Goal: Task Accomplishment & Management: Manage account settings

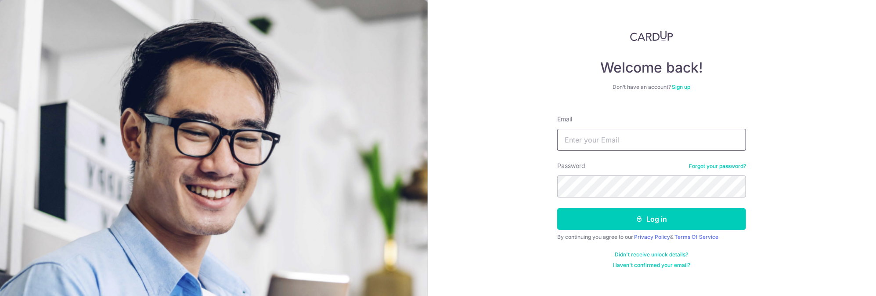
type input "[EMAIL_ADDRESS][DOMAIN_NAME]"
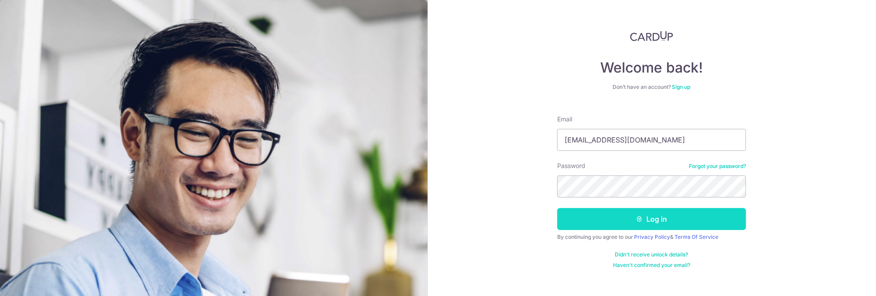
click at [655, 222] on button "Log in" at bounding box center [651, 219] width 189 height 22
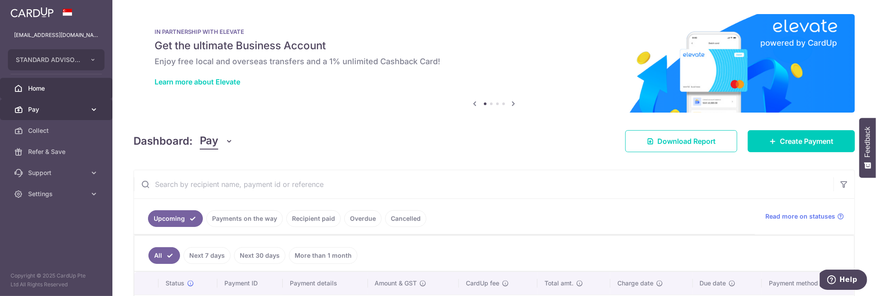
click at [62, 111] on span "Pay" at bounding box center [57, 109] width 58 height 9
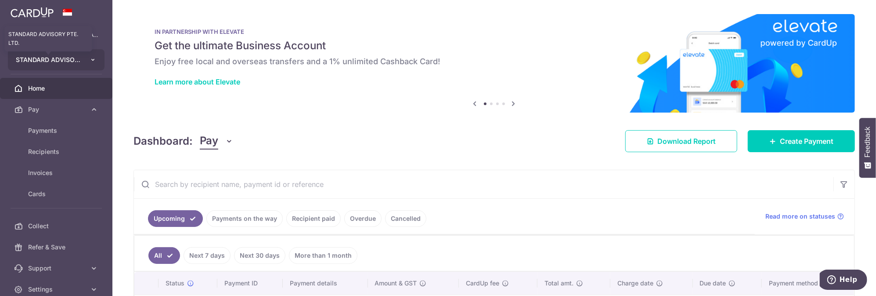
click at [53, 59] on span "STANDARD ADVISORY PTE. LTD." at bounding box center [48, 59] width 65 height 9
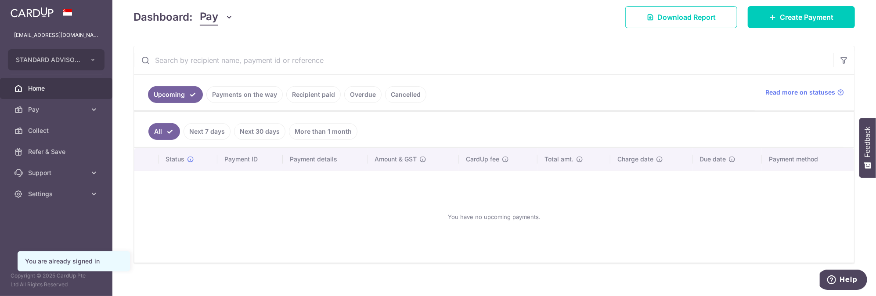
scroll to position [130, 0]
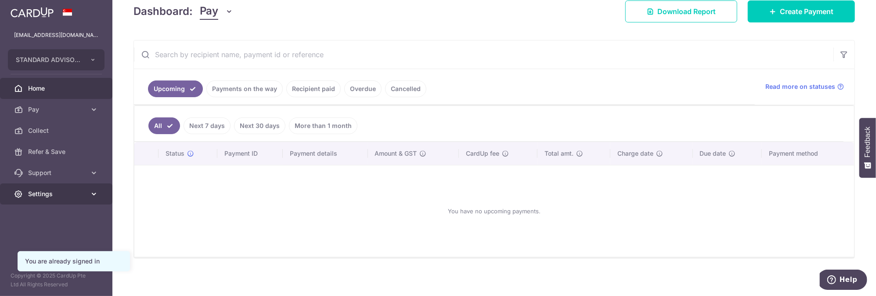
click at [39, 192] on span "Settings" at bounding box center [57, 193] width 58 height 9
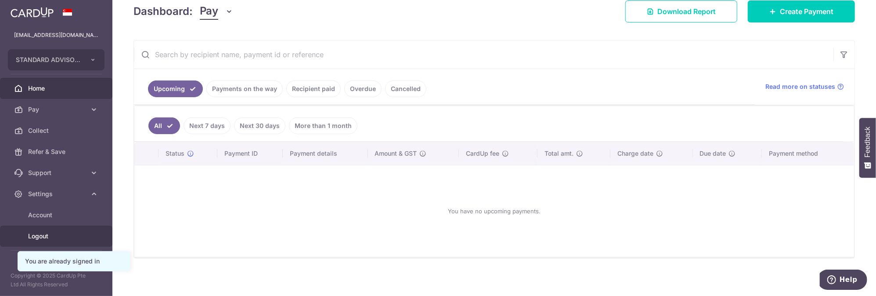
click at [43, 231] on span "Logout" at bounding box center [57, 235] width 58 height 9
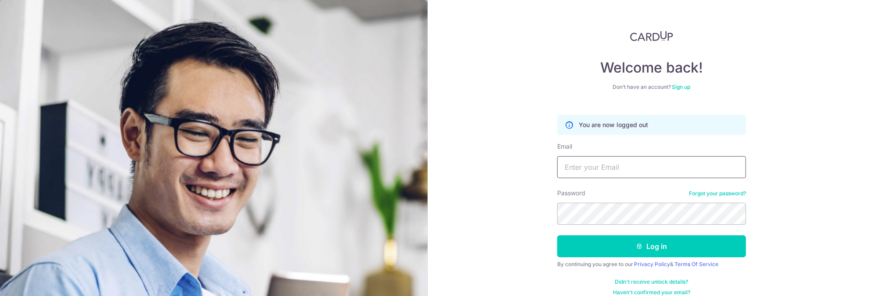
type input "[EMAIL_ADDRESS][DOMAIN_NAME]"
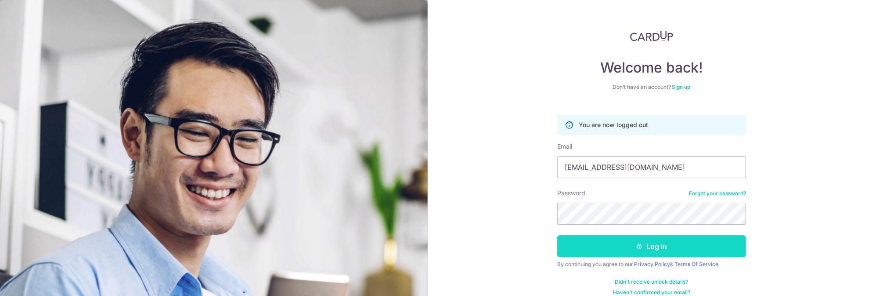
click at [667, 246] on button "Log in" at bounding box center [651, 246] width 189 height 22
